Goal: Task Accomplishment & Management: Manage account settings

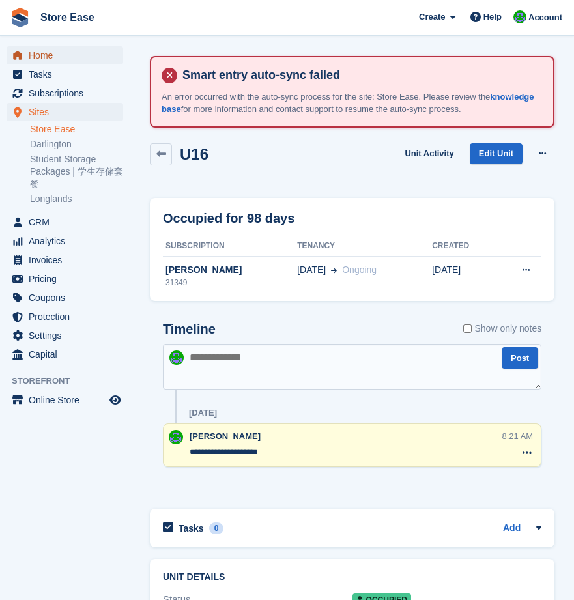
click at [44, 50] on span "Home" at bounding box center [68, 55] width 78 height 18
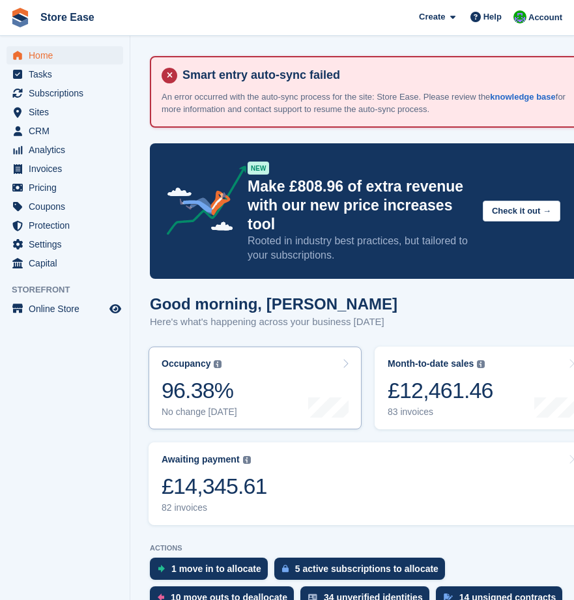
scroll to position [130, 0]
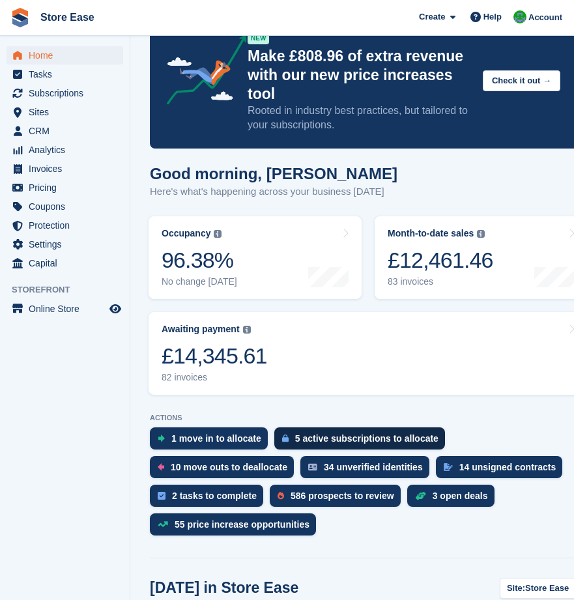
click at [242, 433] on div "1 move in to allocate" at bounding box center [216, 438] width 90 height 10
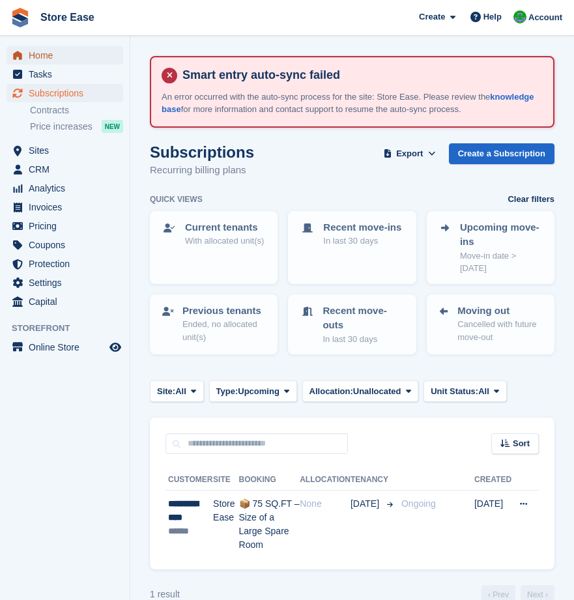
click at [46, 54] on span "Home" at bounding box center [68, 55] width 78 height 18
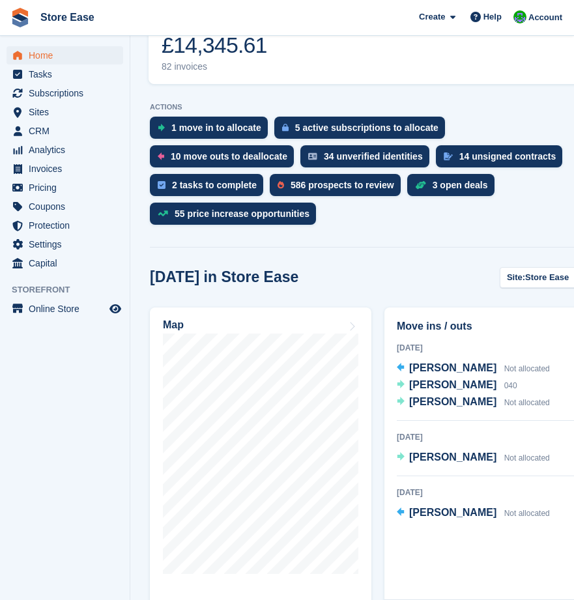
scroll to position [506, 0]
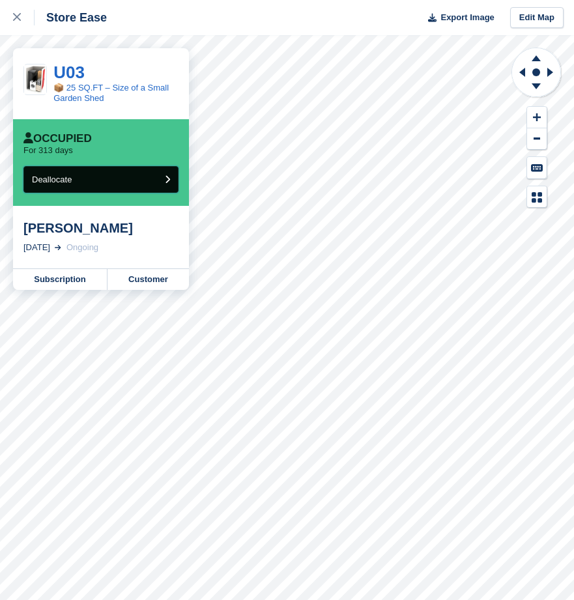
click at [156, 175] on button "Deallocate" at bounding box center [100, 179] width 155 height 27
click at [152, 180] on button "Deallocate" at bounding box center [100, 179] width 155 height 27
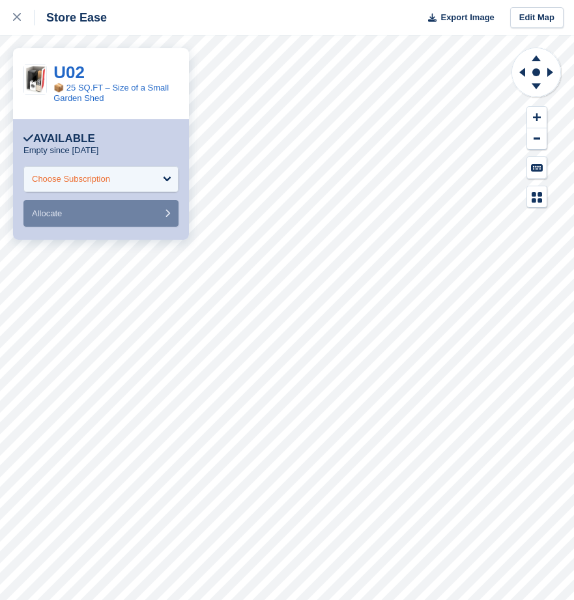
click at [133, 181] on div "Choose Subscription" at bounding box center [100, 179] width 155 height 26
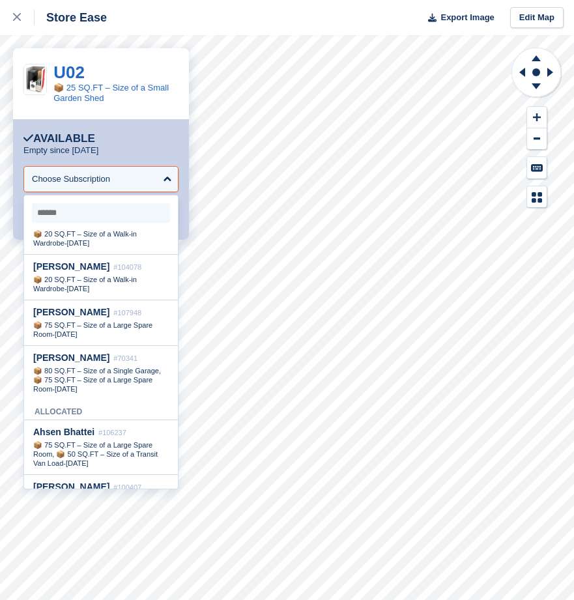
scroll to position [261, 0]
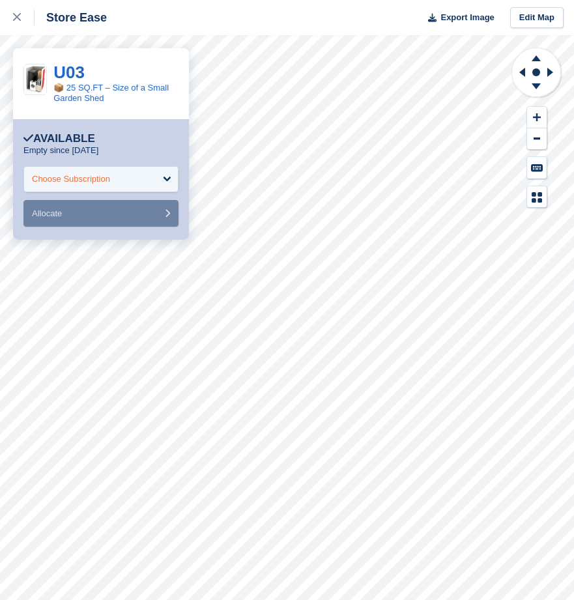
click at [158, 188] on div "Choose Subscription" at bounding box center [100, 179] width 155 height 26
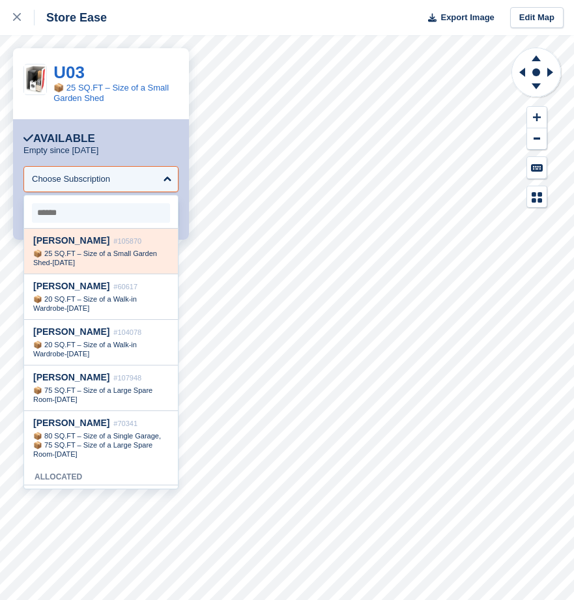
scroll to position [196, 0]
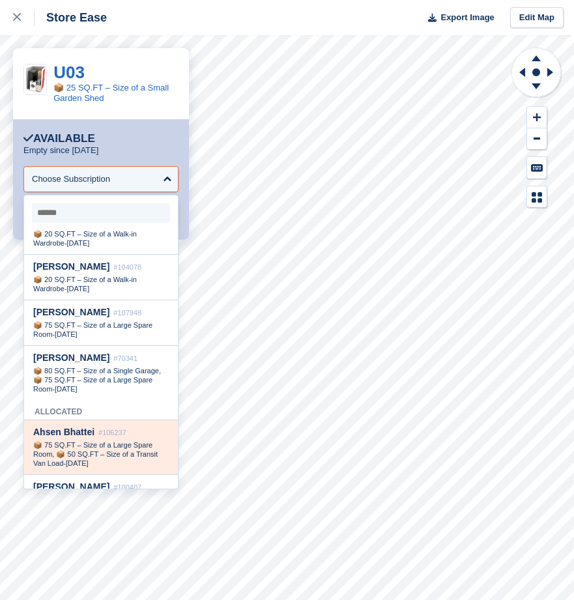
click at [94, 442] on span "📦 75 SQ.FT – Size of a Large Spare Room, 📦 50 SQ.FT – Size of a Transit Van Load" at bounding box center [95, 454] width 125 height 26
select select "******"
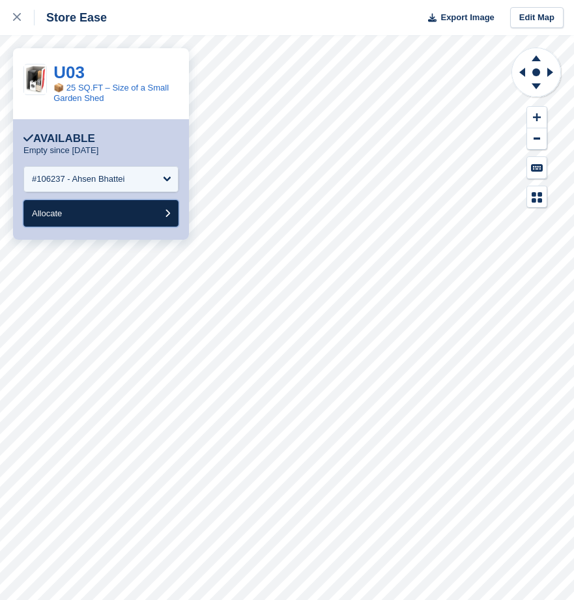
click at [72, 220] on button "Allocate" at bounding box center [100, 213] width 155 height 27
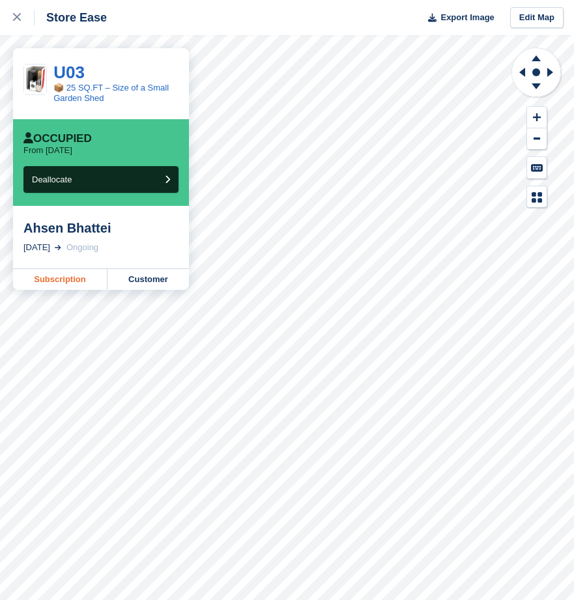
click at [65, 280] on link "Subscription" at bounding box center [60, 279] width 95 height 21
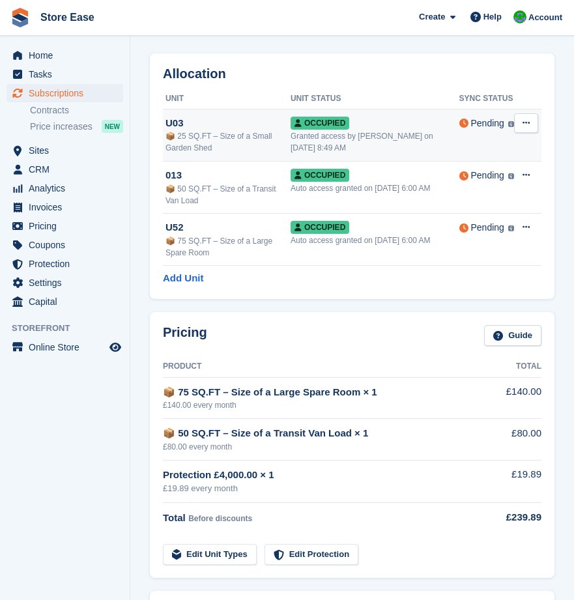
scroll to position [196, 0]
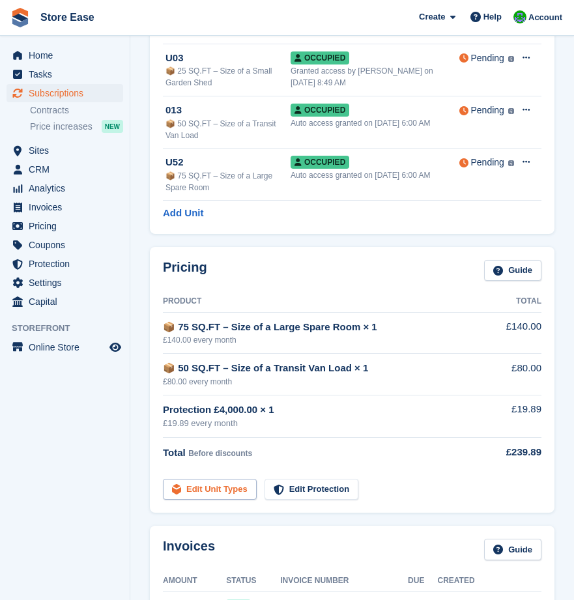
click at [216, 487] on link "Edit Unit Types" at bounding box center [210, 490] width 94 height 22
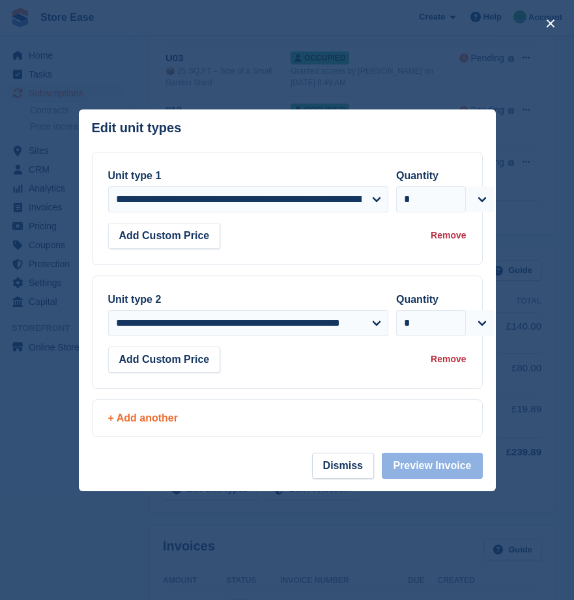
click at [152, 423] on div "+ Add another" at bounding box center [287, 419] width 359 height 16
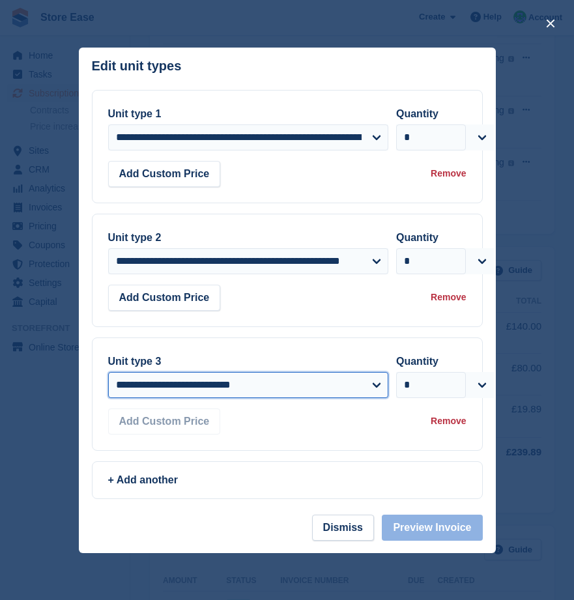
click at [366, 387] on select "**********" at bounding box center [248, 385] width 281 height 26
select select "*****"
click at [108, 372] on select "**********" at bounding box center [248, 385] width 281 height 26
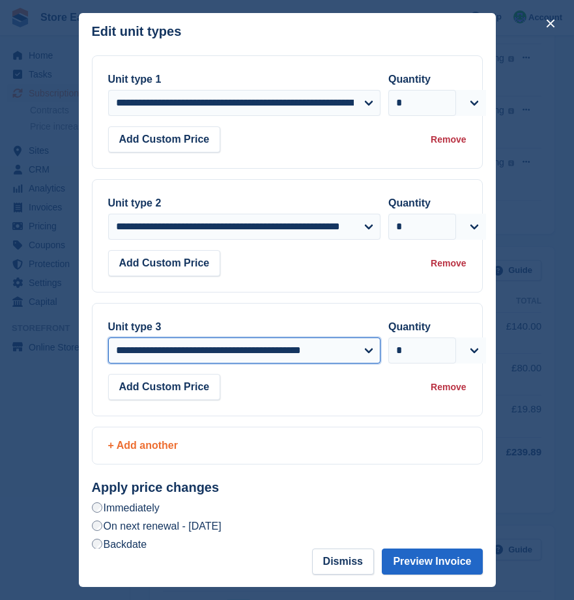
scroll to position [38, 0]
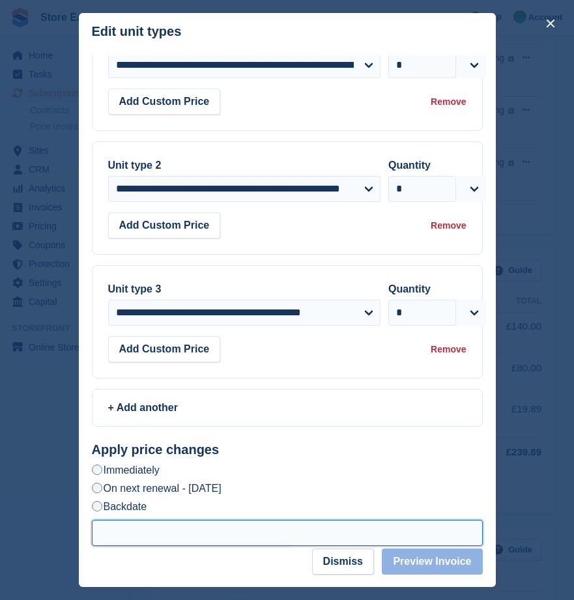
click at [170, 531] on input "text" at bounding box center [287, 533] width 391 height 26
click at [239, 536] on input "text" at bounding box center [287, 533] width 391 height 26
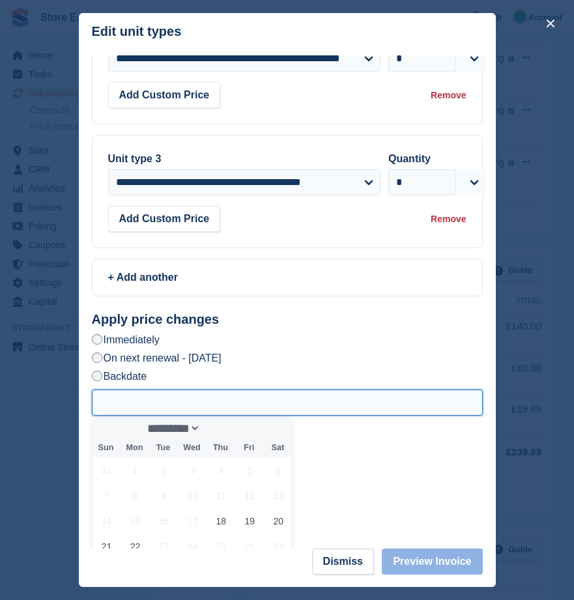
scroll to position [263, 0]
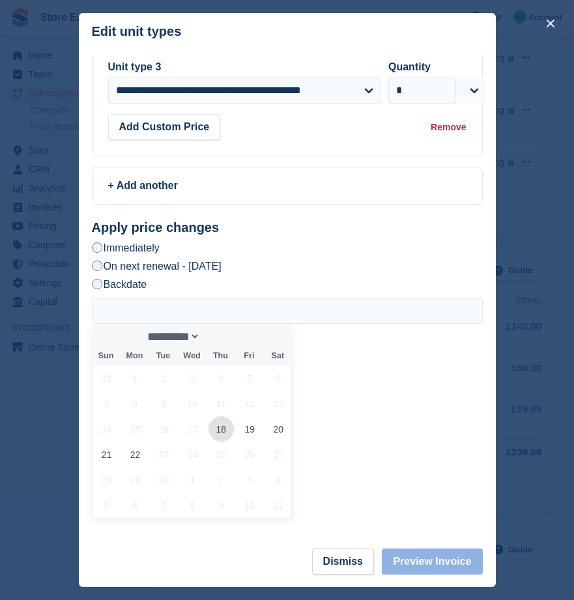
click at [222, 435] on span "18" at bounding box center [221, 429] width 25 height 25
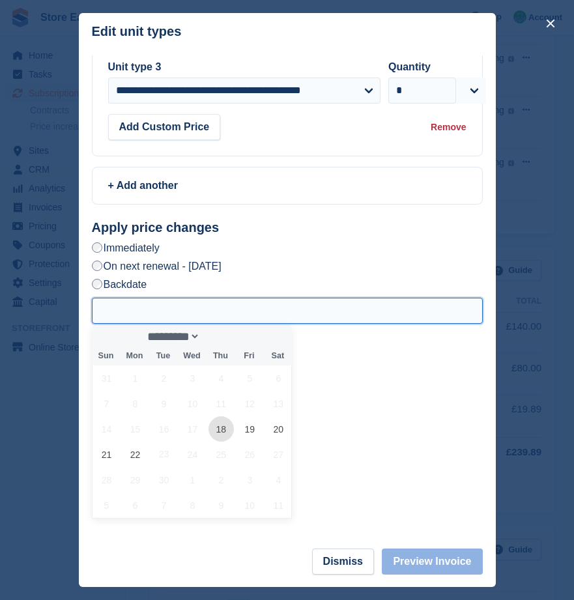
type input "**********"
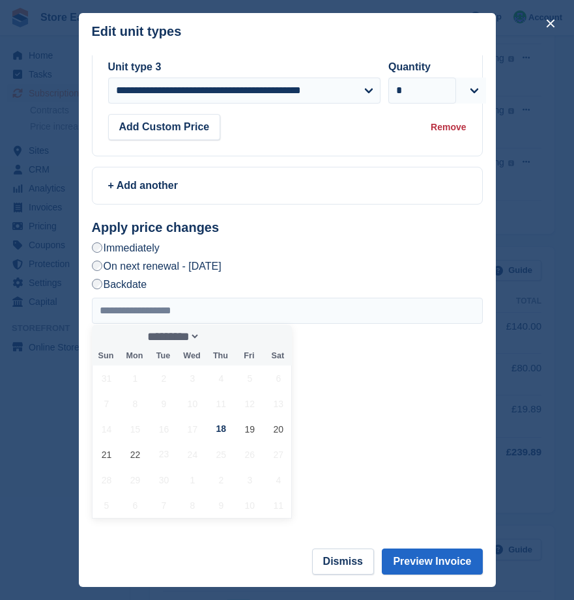
click at [409, 475] on div "**********" at bounding box center [287, 408] width 391 height 220
click at [439, 567] on button "Preview Invoice" at bounding box center [432, 562] width 100 height 26
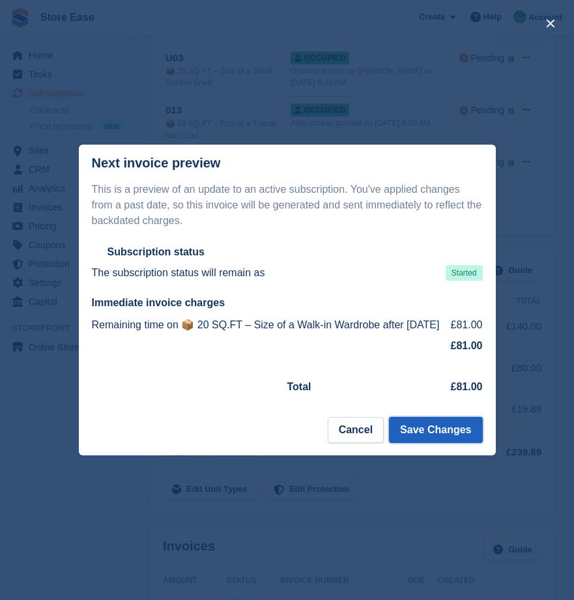
click at [444, 437] on button "Save Changes" at bounding box center [435, 430] width 93 height 26
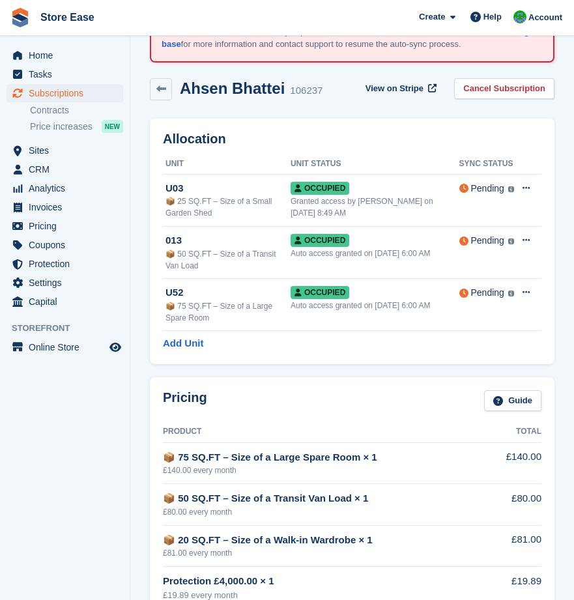
scroll to position [0, 0]
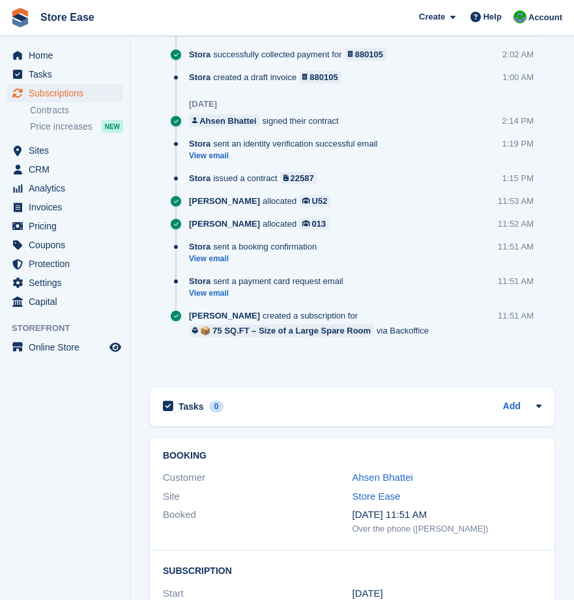
scroll to position [1499, 0]
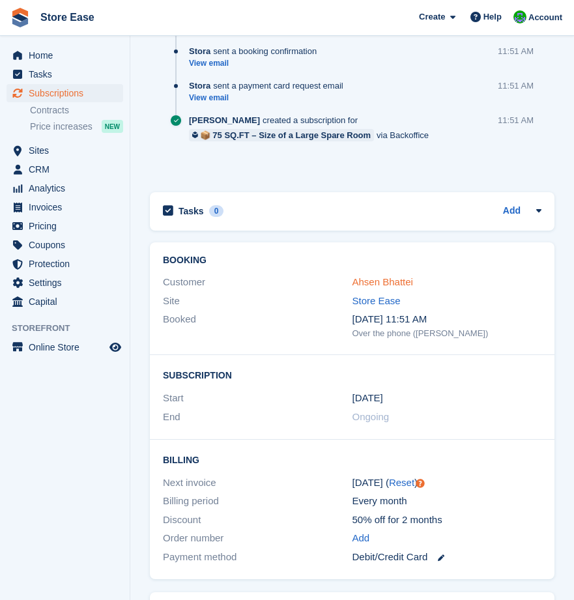
click at [390, 282] on link "Ahsen Bhattei" at bounding box center [383, 281] width 61 height 11
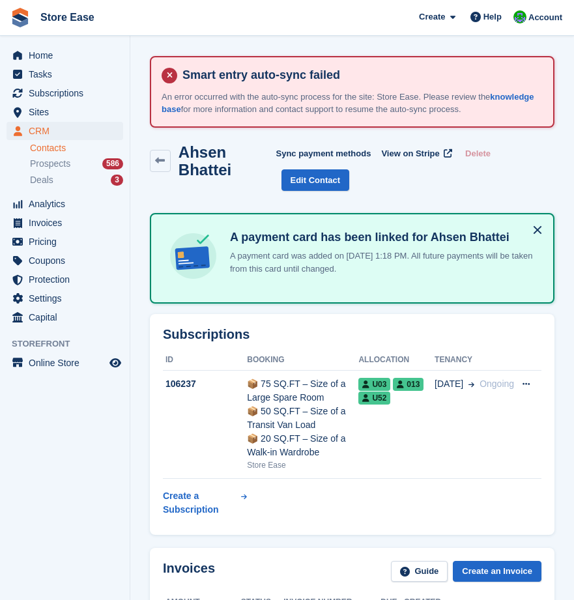
click at [44, 531] on aside "Home Tasks Subscriptions Subscriptions Subscriptions Contracts Price increases …" at bounding box center [65, 303] width 130 height 535
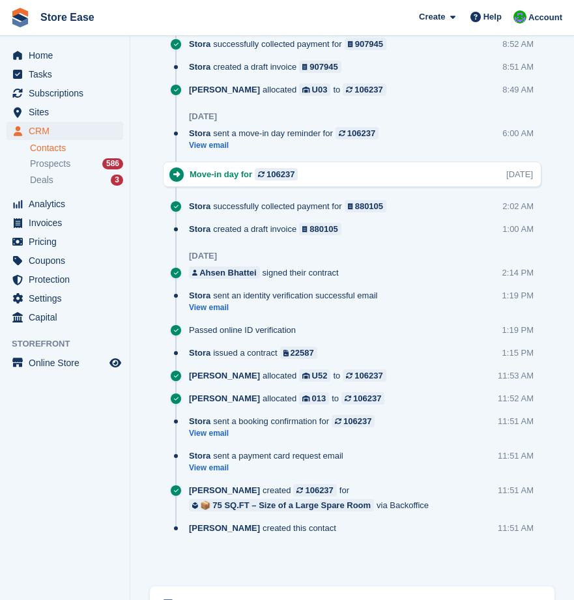
scroll to position [1499, 0]
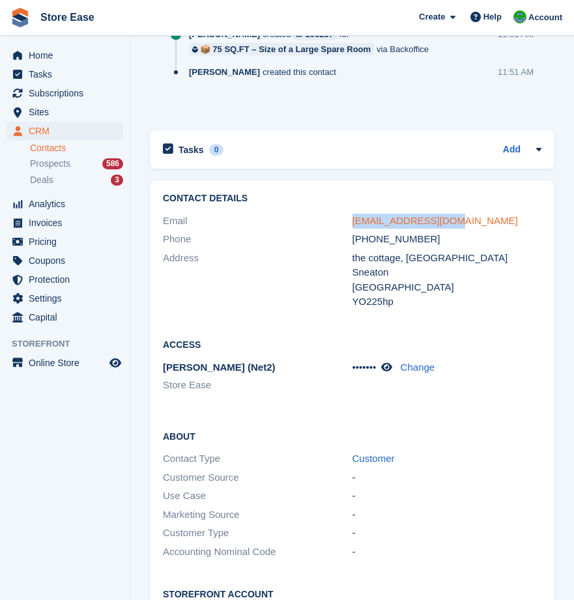
drag, startPoint x: 458, startPoint y: 217, endPoint x: 352, endPoint y: 224, distance: 106.5
click at [353, 224] on div "acebhatti@yahoo.com" at bounding box center [448, 221] width 190 height 15
drag, startPoint x: 352, startPoint y: 224, endPoint x: 372, endPoint y: 219, distance: 20.2
copy link "acebhatti@yahoo.com"
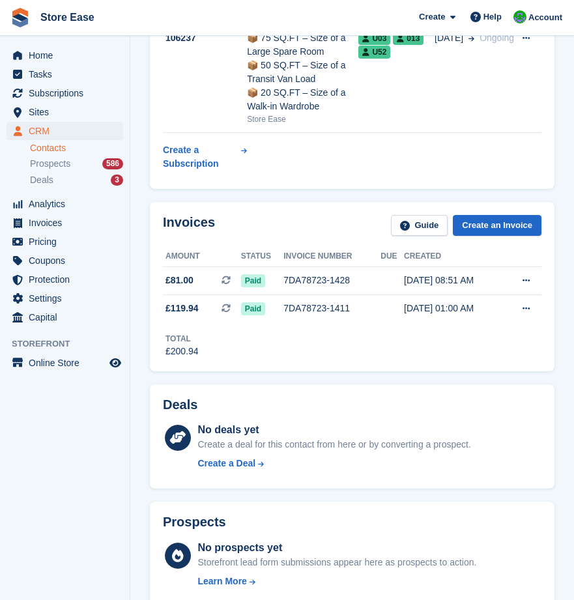
scroll to position [0, 0]
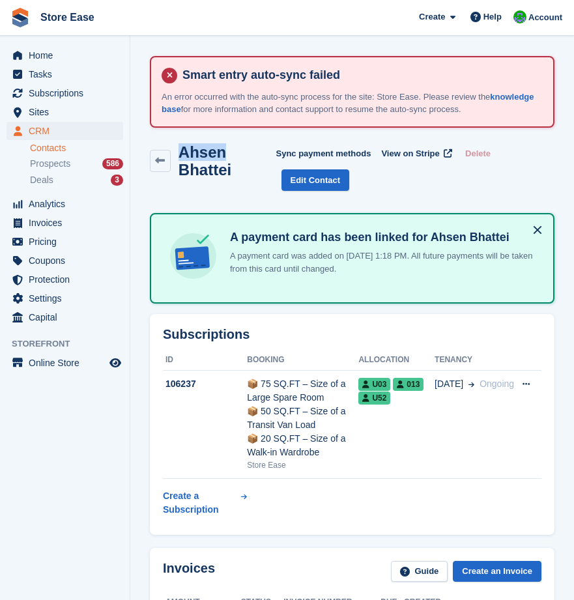
drag, startPoint x: 227, startPoint y: 152, endPoint x: 182, endPoint y: 155, distance: 45.1
click at [182, 155] on h2 "Ahsen Bhattei" at bounding box center [228, 160] width 98 height 35
drag, startPoint x: 182, startPoint y: 155, endPoint x: 188, endPoint y: 151, distance: 7.6
copy h2 "Ahsen"
click at [164, 160] on icon at bounding box center [160, 161] width 10 height 10
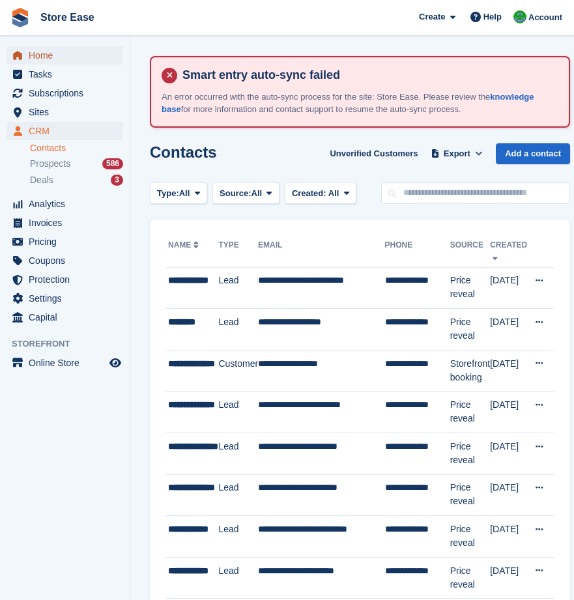
click at [48, 56] on span "Home" at bounding box center [68, 55] width 78 height 18
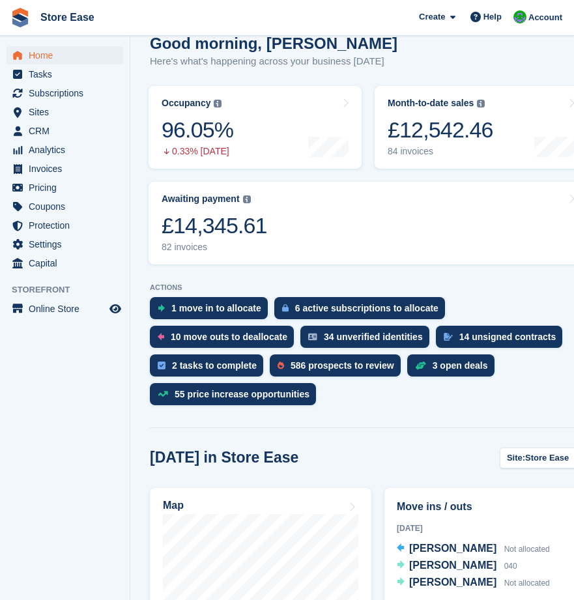
scroll to position [456, 0]
